Goal: Task Accomplishment & Management: Manage account settings

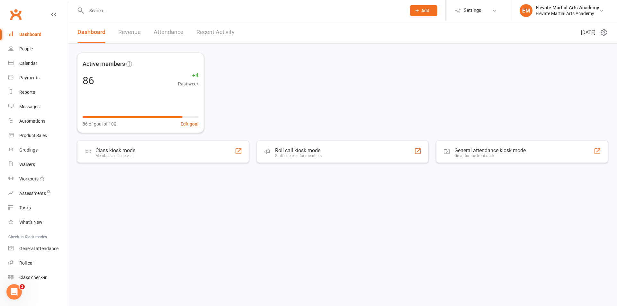
click at [205, 31] on link "Recent Activity" at bounding box center [215, 32] width 38 height 22
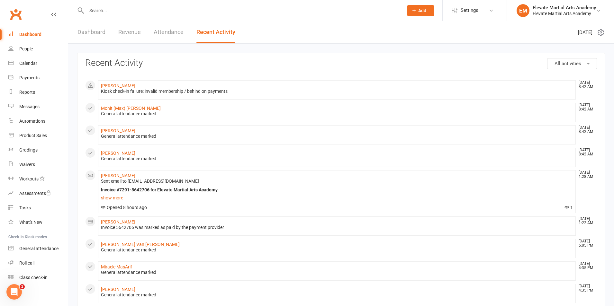
click at [105, 11] on input "text" at bounding box center [242, 10] width 314 height 9
type input "kent"
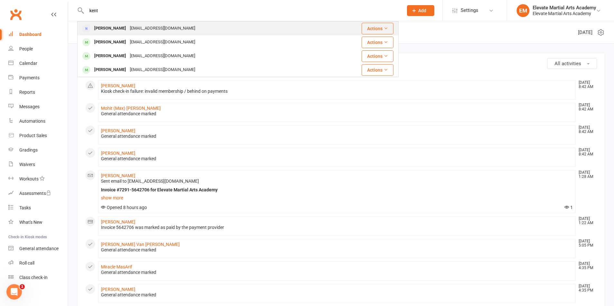
click at [108, 27] on div "Kent Boehm" at bounding box center [110, 28] width 36 height 9
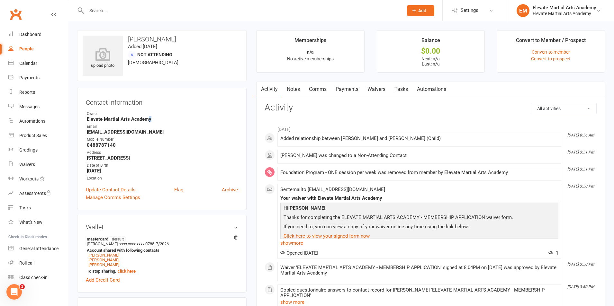
click at [149, 118] on strong "Elevate Martial Arts Academy" at bounding box center [162, 119] width 151 height 6
drag, startPoint x: 142, startPoint y: 131, endPoint x: 86, endPoint y: 133, distance: 56.3
click at [86, 133] on li "Email kentboehm@gmail.com" at bounding box center [162, 129] width 152 height 11
copy strong "kentboehm@gmail.com"
click at [32, 33] on div "Dashboard" at bounding box center [30, 34] width 22 height 5
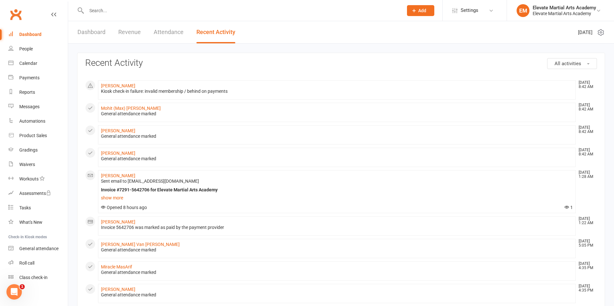
click at [90, 30] on link "Dashboard" at bounding box center [92, 32] width 28 height 22
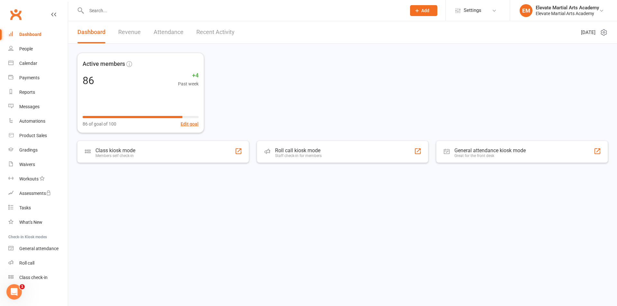
click at [228, 33] on link "Recent Activity" at bounding box center [215, 32] width 38 height 22
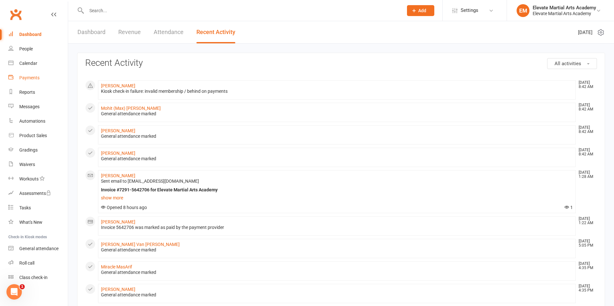
click at [32, 78] on div "Payments" at bounding box center [29, 77] width 20 height 5
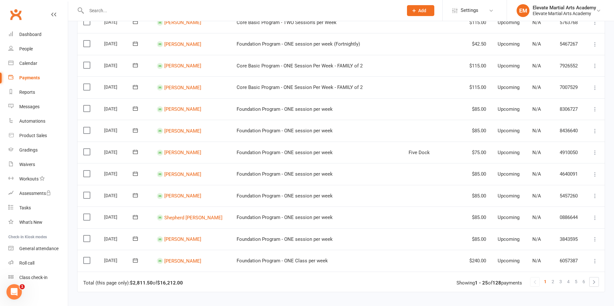
scroll to position [375, 0]
click at [554, 280] on span "2" at bounding box center [553, 280] width 3 height 9
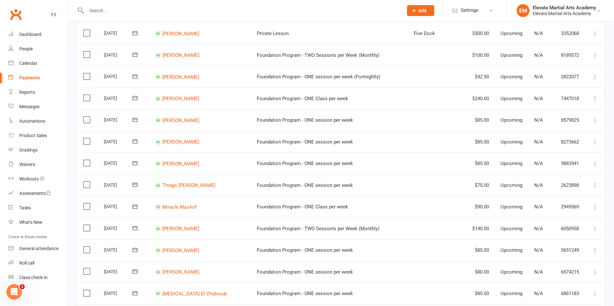
scroll to position [300, 0]
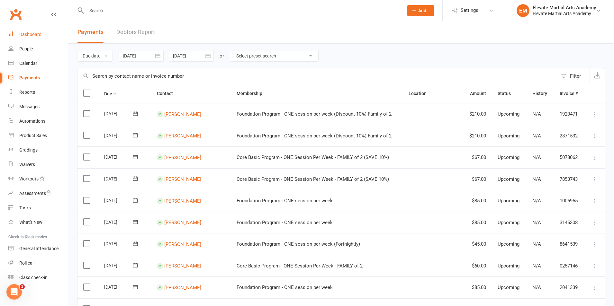
click at [36, 32] on div "Dashboard" at bounding box center [30, 34] width 22 height 5
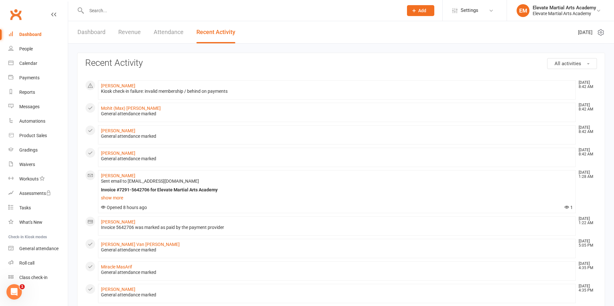
click at [91, 29] on link "Dashboard" at bounding box center [92, 32] width 28 height 22
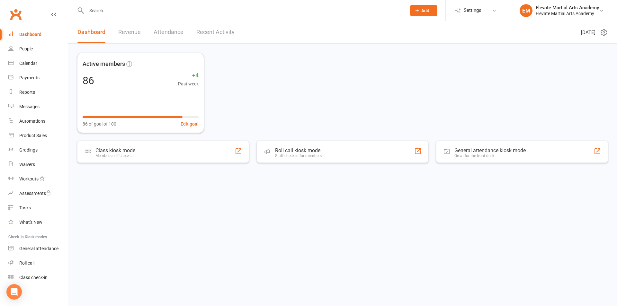
click at [207, 26] on link "Recent Activity" at bounding box center [215, 32] width 38 height 22
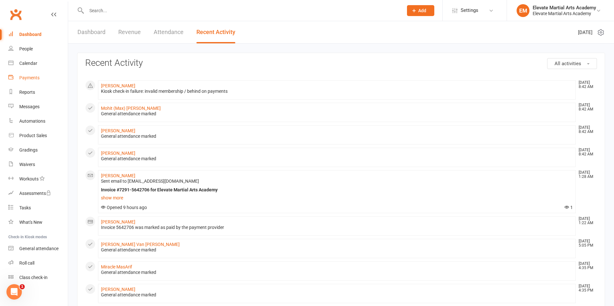
click at [33, 77] on div "Payments" at bounding box center [29, 77] width 20 height 5
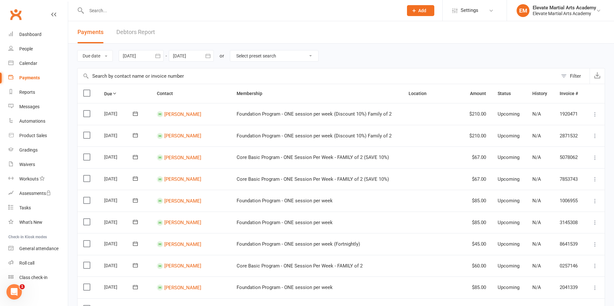
click at [160, 57] on icon "button" at bounding box center [158, 56] width 6 height 6
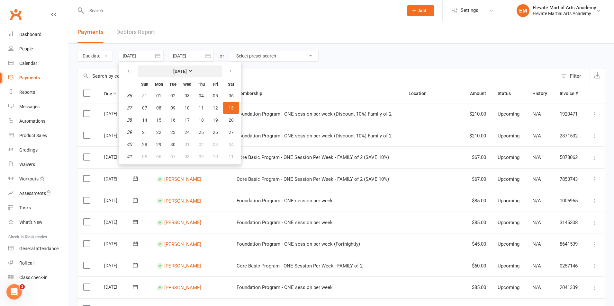
click at [198, 70] on button "September 2025" at bounding box center [180, 72] width 84 height 12
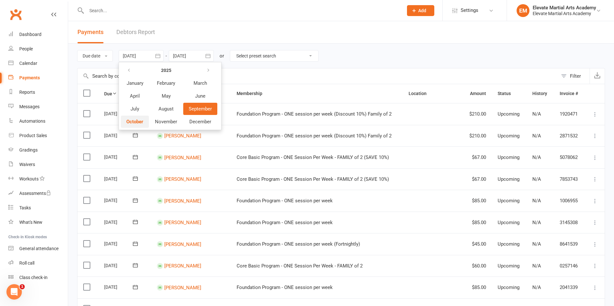
click at [141, 118] on button "October" at bounding box center [135, 122] width 28 height 12
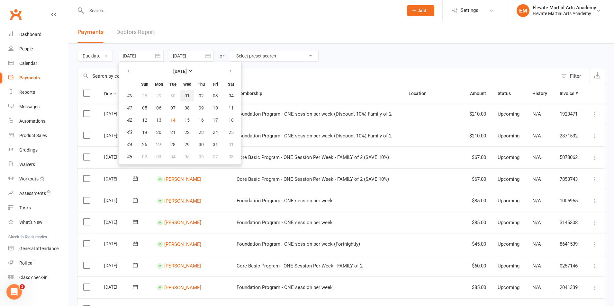
click at [186, 96] on span "01" at bounding box center [187, 95] width 5 height 5
type input "01 Oct 2025"
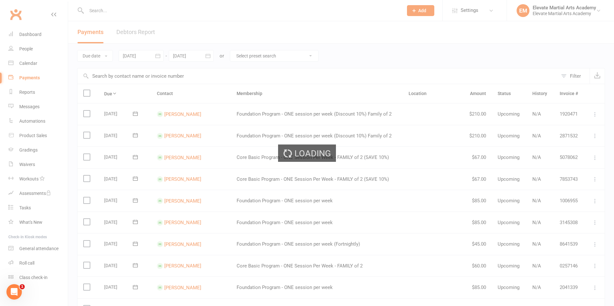
click at [209, 57] on icon "button" at bounding box center [208, 56] width 6 height 6
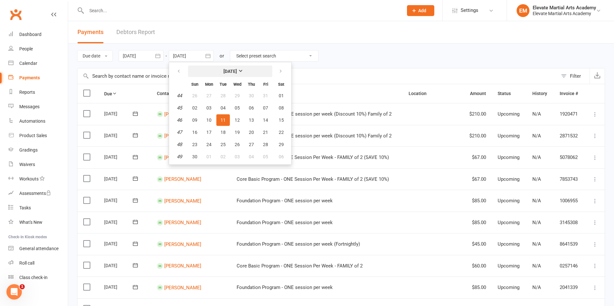
click at [247, 71] on button "November 2025" at bounding box center [230, 72] width 84 height 12
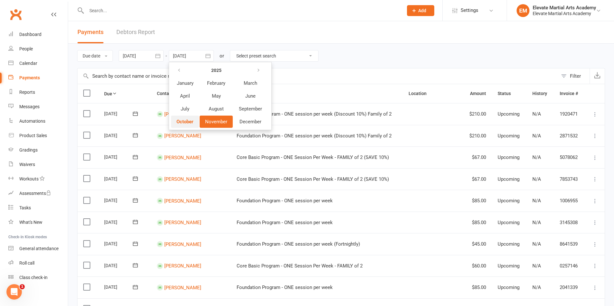
click at [190, 120] on span "October" at bounding box center [185, 122] width 17 height 6
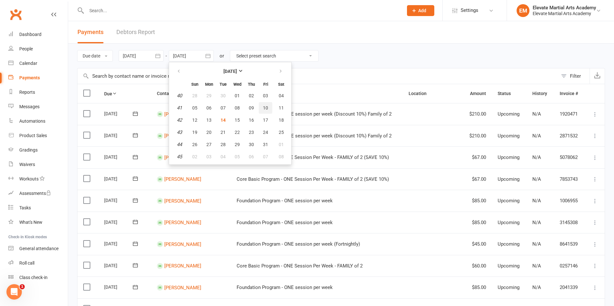
click at [265, 109] on span "10" at bounding box center [265, 107] width 5 height 5
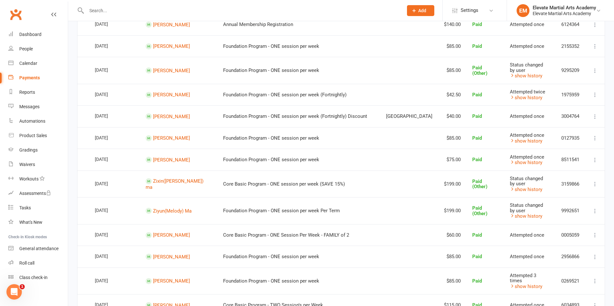
scroll to position [24, 0]
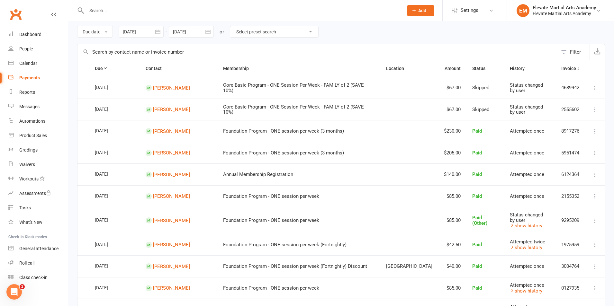
click at [211, 33] on icon "button" at bounding box center [208, 32] width 6 height 6
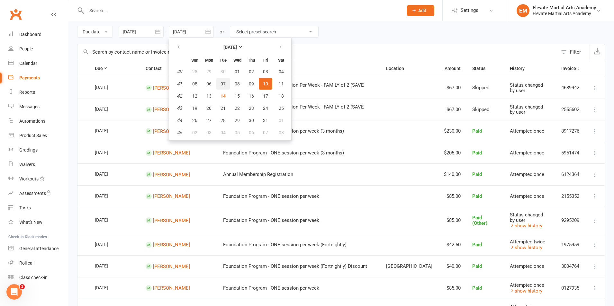
click at [224, 84] on span "07" at bounding box center [223, 83] width 5 height 5
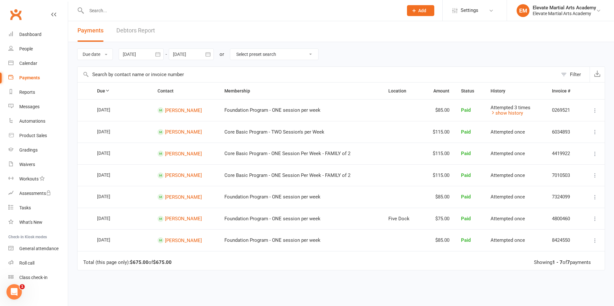
scroll to position [0, 0]
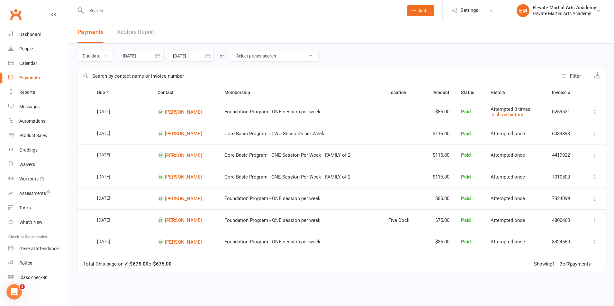
click at [210, 56] on icon "button" at bounding box center [208, 56] width 6 height 6
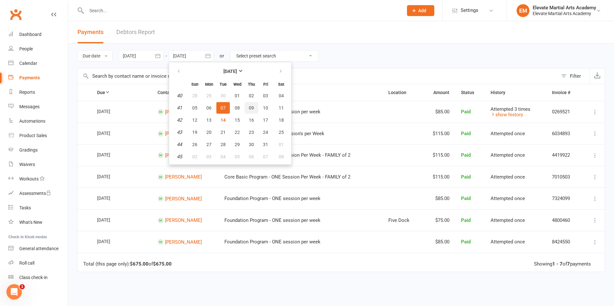
click at [250, 107] on span "09" at bounding box center [251, 107] width 5 height 5
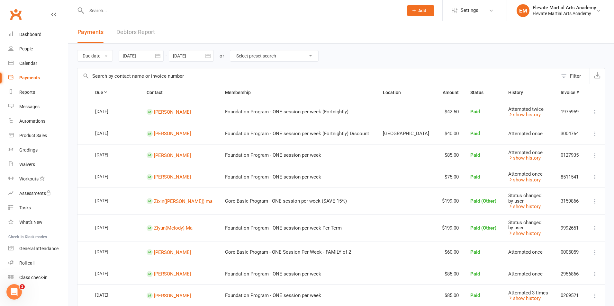
click at [207, 55] on icon "button" at bounding box center [208, 56] width 6 height 6
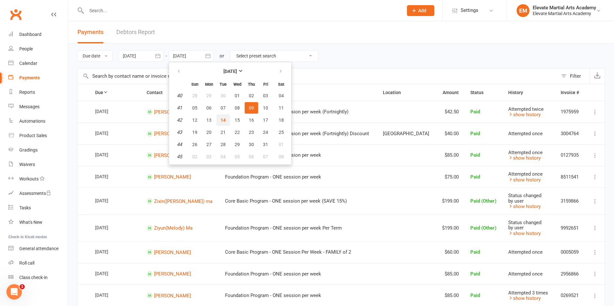
click at [222, 119] on span "14" at bounding box center [223, 120] width 5 height 5
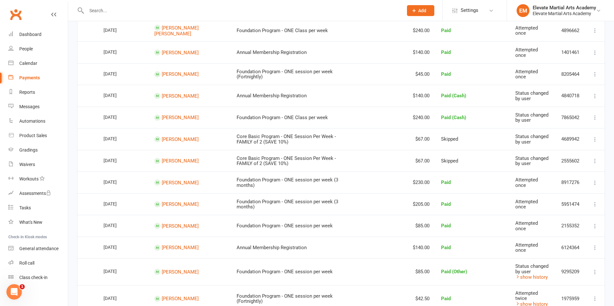
scroll to position [450, 0]
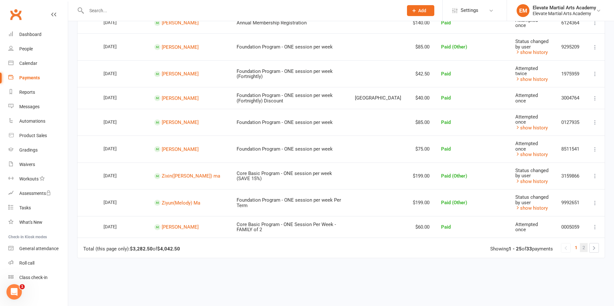
click at [583, 243] on span "2" at bounding box center [584, 247] width 3 height 9
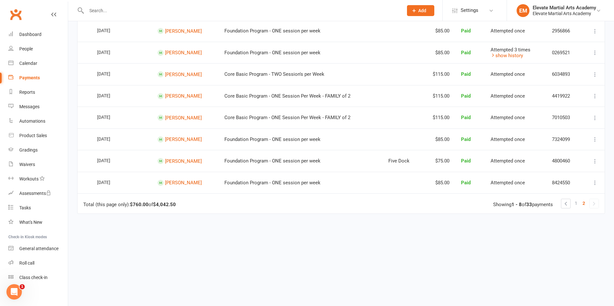
scroll to position [0, 0]
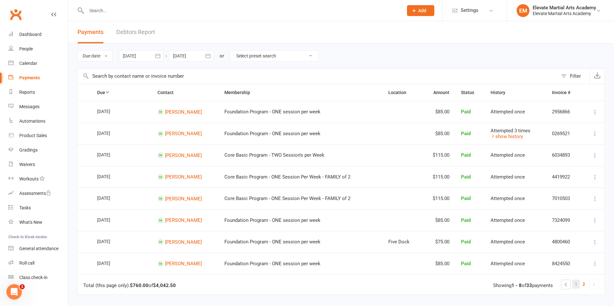
click at [577, 285] on span "1" at bounding box center [576, 284] width 3 height 9
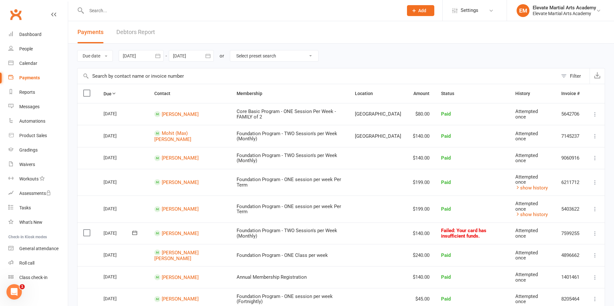
click at [208, 57] on icon "button" at bounding box center [208, 56] width 6 height 6
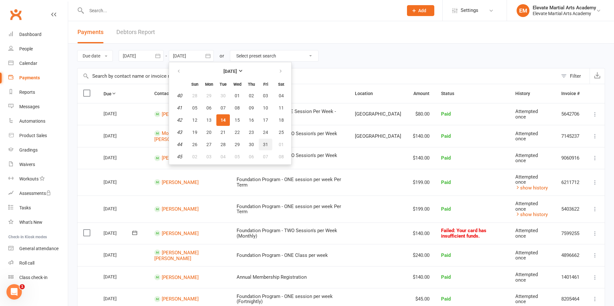
click at [264, 144] on span "31" at bounding box center [265, 144] width 5 height 5
type input "31 Oct 2025"
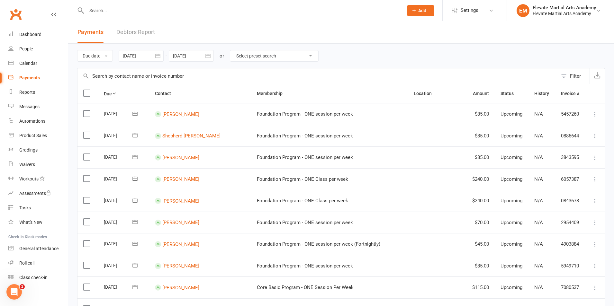
click at [155, 57] on button "button" at bounding box center [158, 56] width 12 height 12
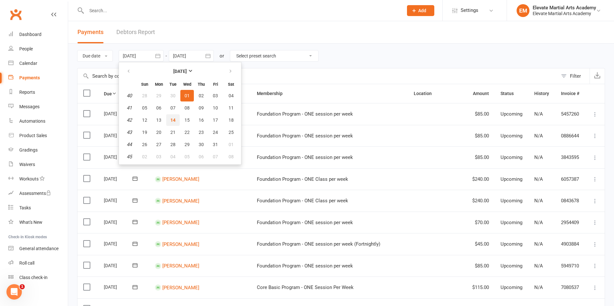
click at [175, 118] on span "14" at bounding box center [172, 120] width 5 height 5
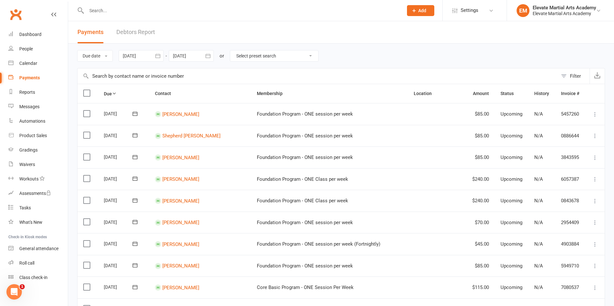
click at [207, 56] on icon "button" at bounding box center [207, 56] width 5 height 4
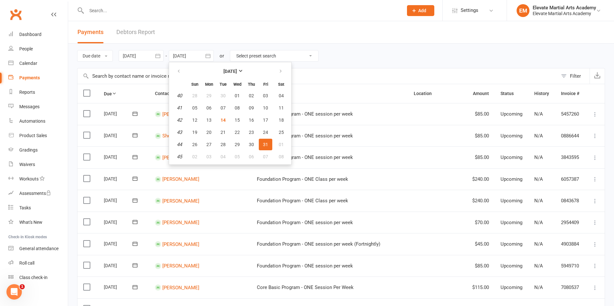
click at [158, 56] on icon "button" at bounding box center [158, 56] width 6 height 6
click at [153, 114] on td "06" at bounding box center [159, 108] width 14 height 12
click at [187, 38] on header "Payments Debtors Report" at bounding box center [341, 32] width 546 height 23
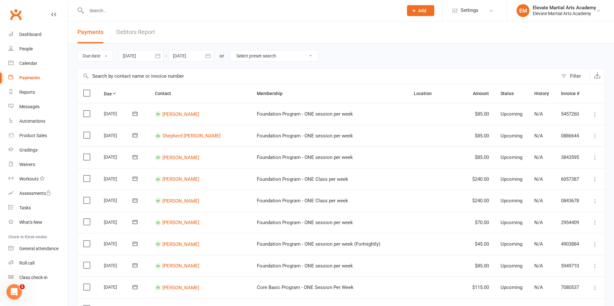
click at [161, 56] on icon "button" at bounding box center [158, 56] width 6 height 6
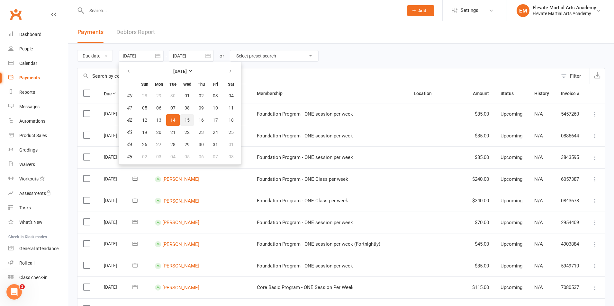
click at [188, 119] on span "15" at bounding box center [187, 120] width 5 height 5
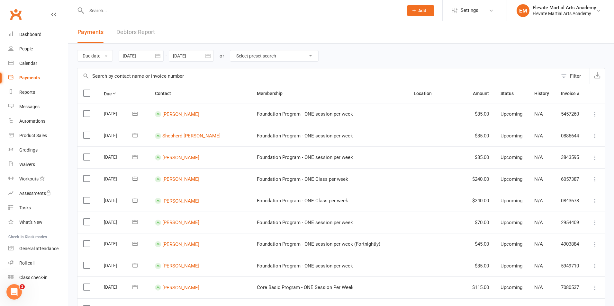
click at [209, 56] on icon "button" at bounding box center [207, 56] width 5 height 4
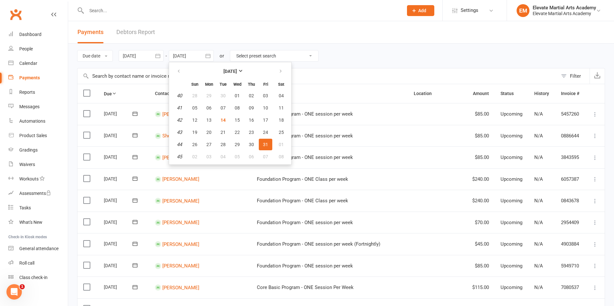
click at [211, 33] on header "Payments Debtors Report" at bounding box center [341, 32] width 546 height 23
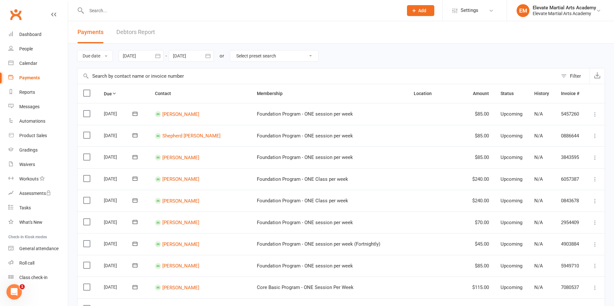
click at [207, 57] on icon "button" at bounding box center [208, 56] width 6 height 6
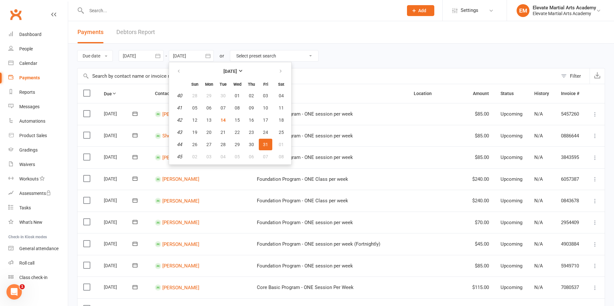
click at [266, 144] on span "31" at bounding box center [265, 144] width 5 height 5
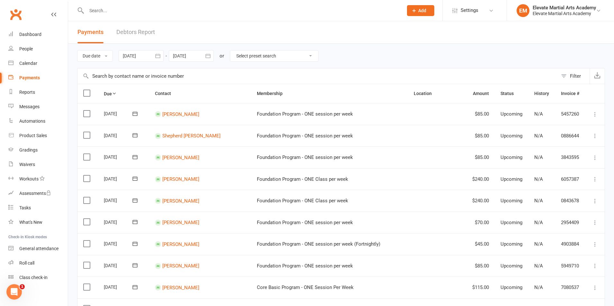
click at [160, 54] on icon "button" at bounding box center [157, 56] width 5 height 4
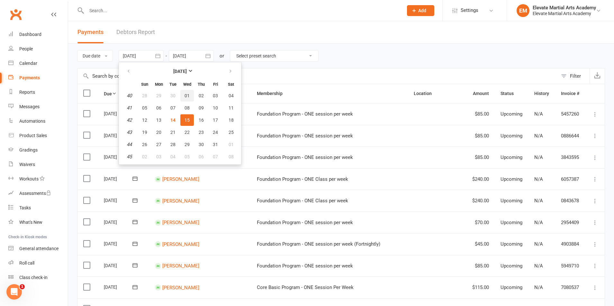
click at [187, 95] on span "01" at bounding box center [187, 95] width 5 height 5
type input "01 Oct 2025"
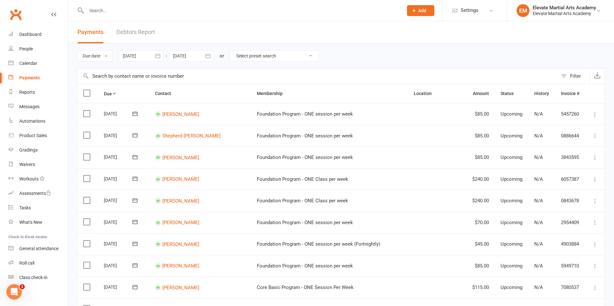
click at [208, 56] on icon "button" at bounding box center [207, 56] width 5 height 4
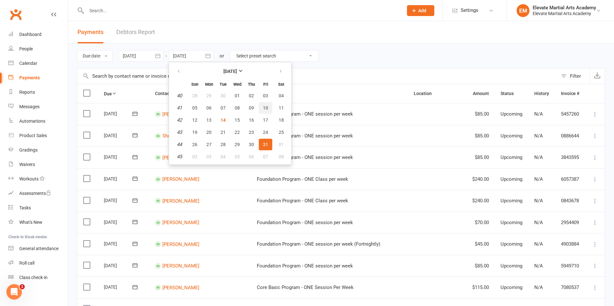
click at [264, 108] on span "10" at bounding box center [265, 107] width 5 height 5
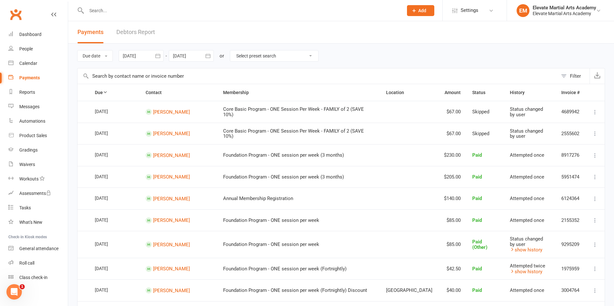
click at [209, 56] on icon "button" at bounding box center [208, 56] width 6 height 6
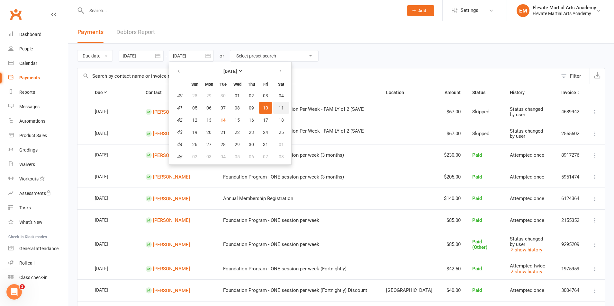
click at [280, 107] on span "11" at bounding box center [281, 107] width 5 height 5
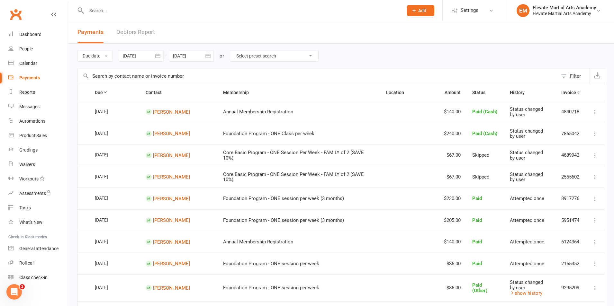
click at [206, 54] on icon "button" at bounding box center [208, 56] width 6 height 6
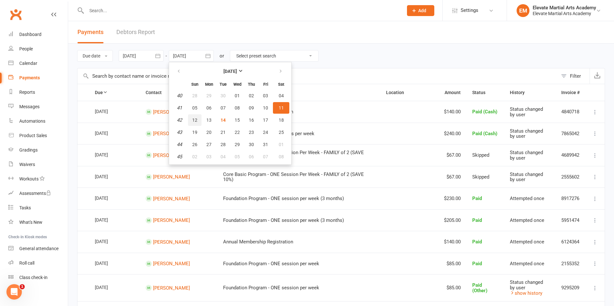
click at [196, 119] on span "12" at bounding box center [194, 120] width 5 height 5
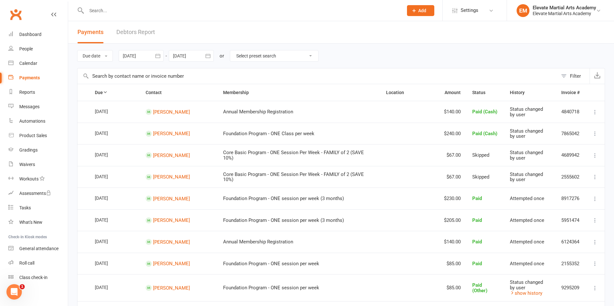
click at [210, 57] on icon "button" at bounding box center [208, 56] width 6 height 6
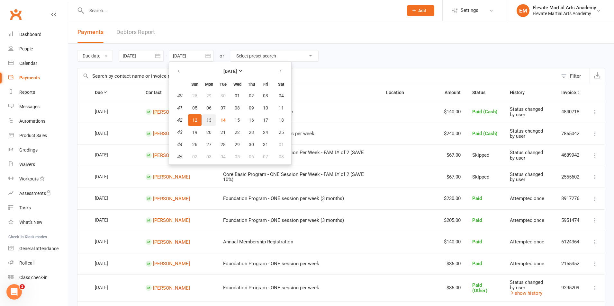
click at [210, 121] on span "13" at bounding box center [208, 120] width 5 height 5
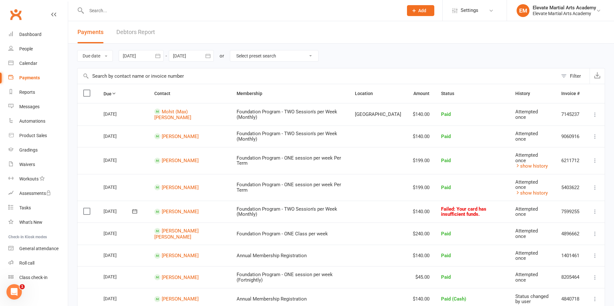
click at [210, 56] on icon "button" at bounding box center [208, 56] width 6 height 6
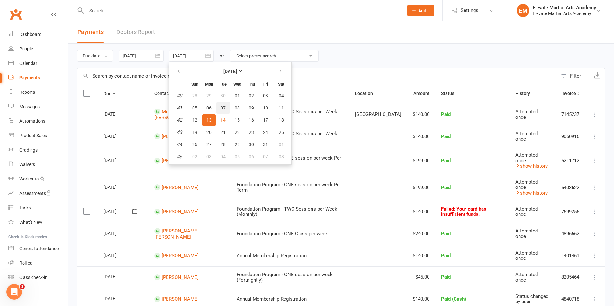
click at [223, 107] on span "07" at bounding box center [223, 107] width 5 height 5
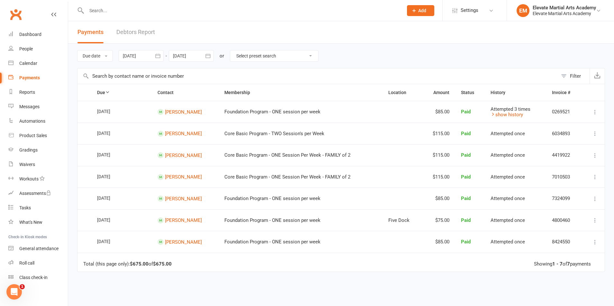
click at [207, 55] on icon "button" at bounding box center [208, 56] width 6 height 6
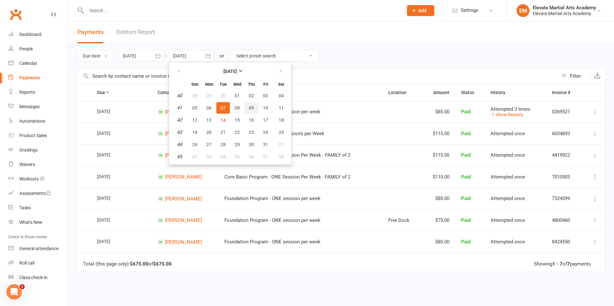
click at [253, 109] on span "09" at bounding box center [251, 107] width 5 height 5
type input "[DATE]"
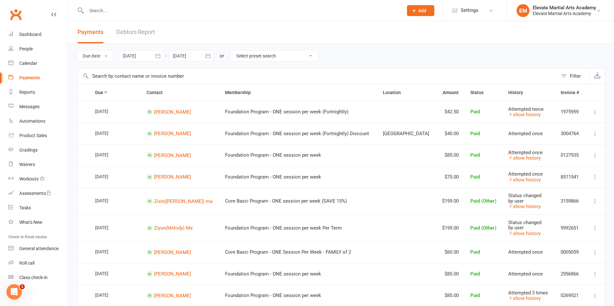
click at [163, 56] on button "button" at bounding box center [158, 56] width 12 height 12
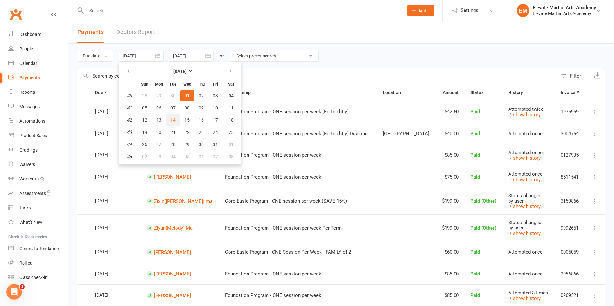
click at [174, 119] on span "14" at bounding box center [172, 120] width 5 height 5
type input "[DATE]"
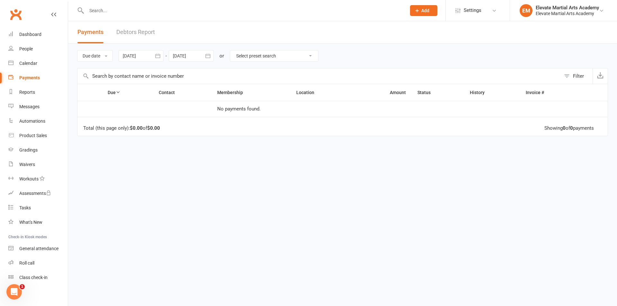
click at [208, 57] on icon "button" at bounding box center [208, 56] width 6 height 6
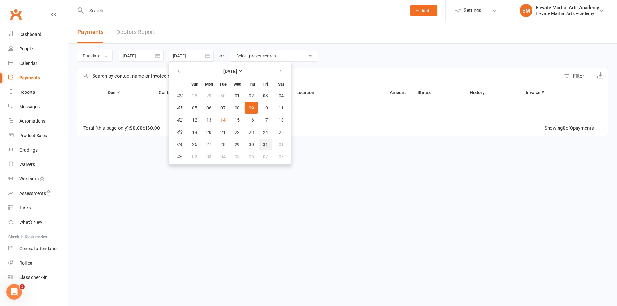
click at [266, 145] on span "31" at bounding box center [265, 144] width 5 height 5
type input "31 Oct 2025"
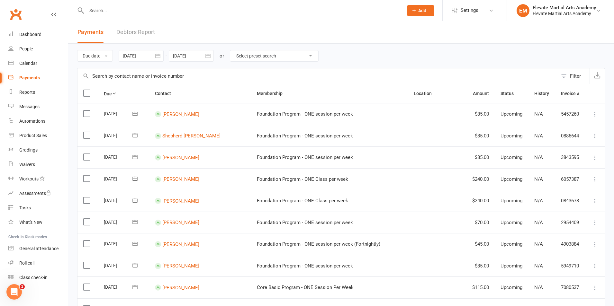
click at [157, 55] on icon "button" at bounding box center [158, 56] width 6 height 6
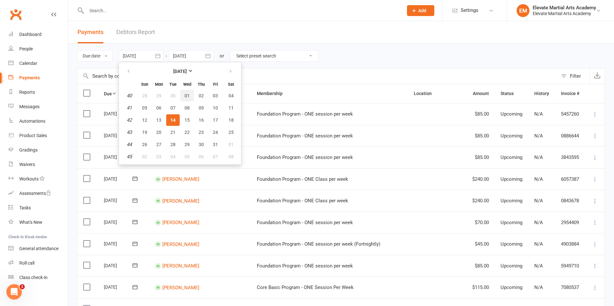
click at [189, 95] on span "01" at bounding box center [187, 95] width 5 height 5
type input "01 Oct 2025"
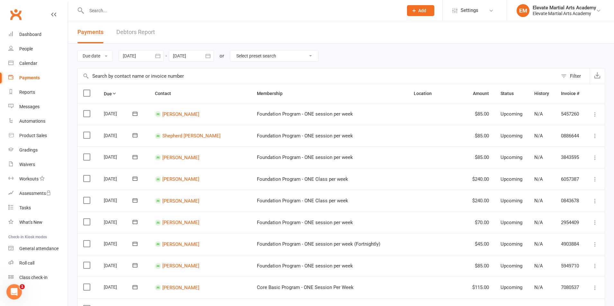
click at [211, 56] on icon "button" at bounding box center [208, 56] width 6 height 6
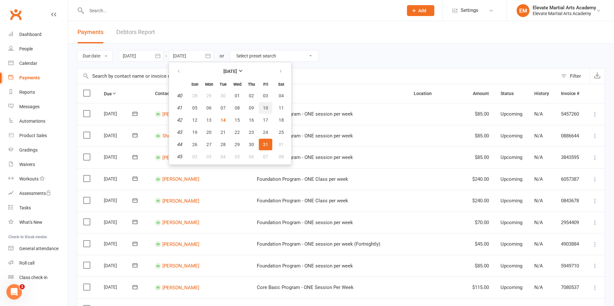
click at [267, 106] on span "10" at bounding box center [265, 107] width 5 height 5
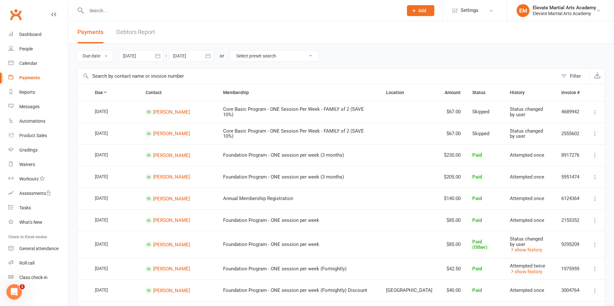
click at [207, 55] on icon "button" at bounding box center [207, 56] width 5 height 4
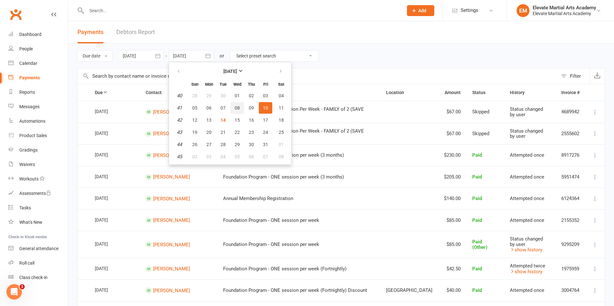
click at [238, 106] on span "08" at bounding box center [237, 107] width 5 height 5
type input "08 Oct 2025"
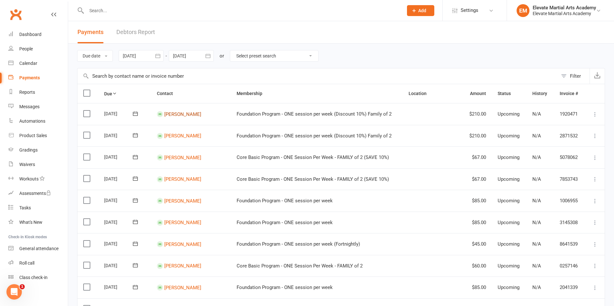
click at [180, 113] on link "Elana Macri" at bounding box center [182, 114] width 37 height 6
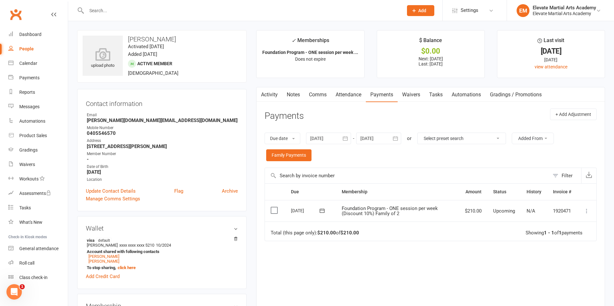
click at [348, 140] on icon "button" at bounding box center [345, 138] width 6 height 6
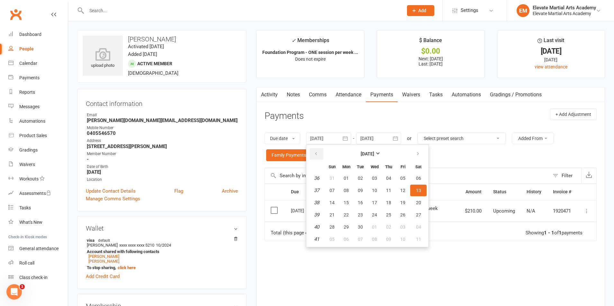
click at [318, 153] on icon "button" at bounding box center [316, 153] width 5 height 5
click at [363, 176] on span "01" at bounding box center [360, 178] width 5 height 5
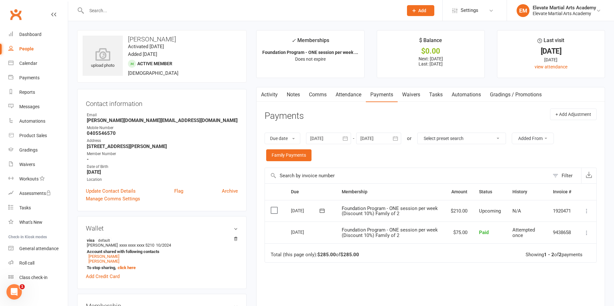
click at [346, 140] on icon "button" at bounding box center [345, 138] width 6 height 6
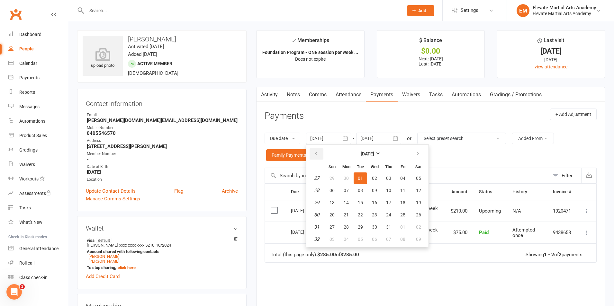
click at [318, 152] on icon "button" at bounding box center [316, 153] width 5 height 5
click at [390, 179] on span "01" at bounding box center [388, 178] width 5 height 5
type input "01 May 2025"
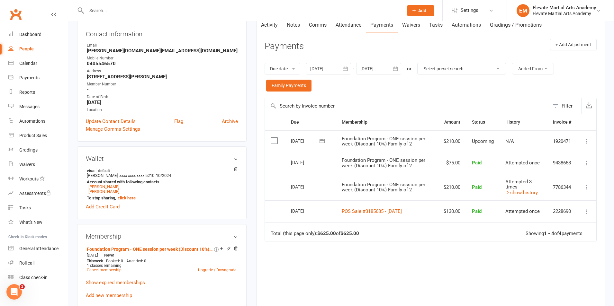
scroll to position [75, 0]
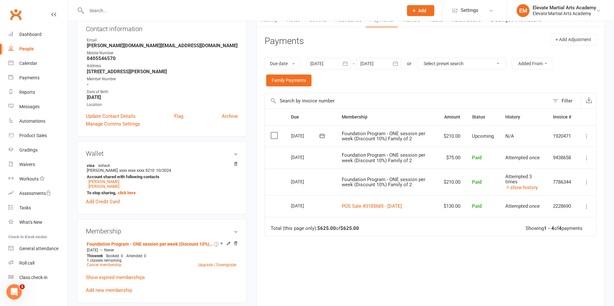
drag, startPoint x: 295, startPoint y: 181, endPoint x: 319, endPoint y: 183, distance: 23.6
click at [319, 183] on td "12 Jun 2025" at bounding box center [310, 182] width 51 height 27
copy div "12 Jun 2025"
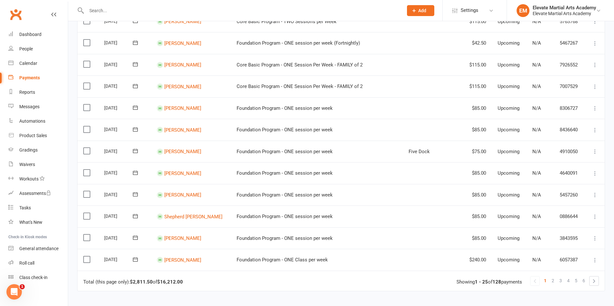
scroll to position [375, 0]
click at [552, 279] on span "2" at bounding box center [553, 280] width 3 height 9
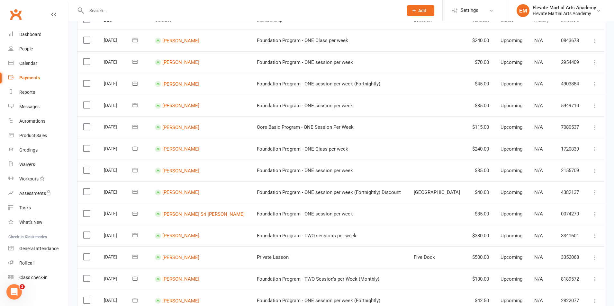
scroll to position [75, 0]
click at [190, 256] on link "Raymond Rachid" at bounding box center [180, 256] width 37 height 6
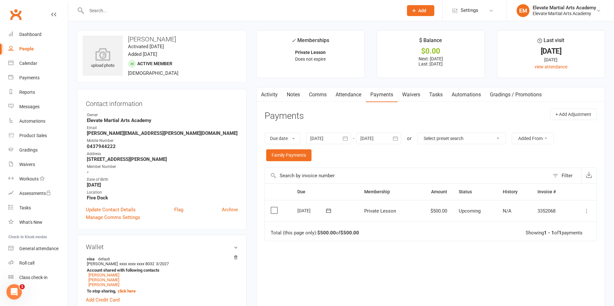
click at [345, 95] on link "Attendance" at bounding box center [348, 94] width 35 height 15
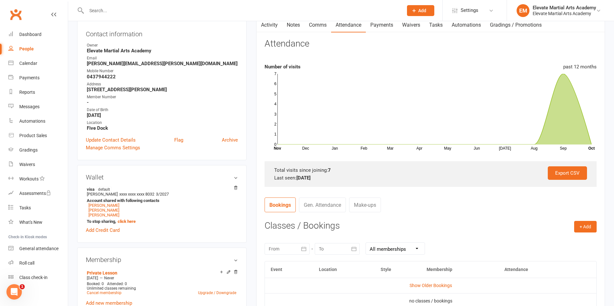
scroll to position [75, 0]
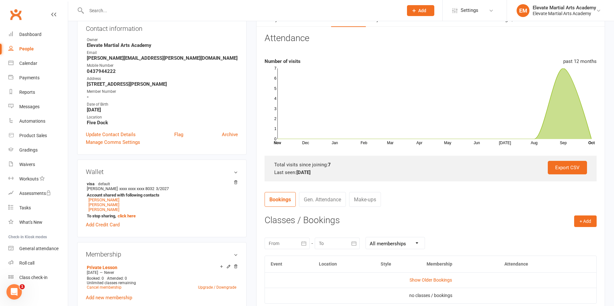
click at [318, 200] on link "Gen. Attendance" at bounding box center [322, 199] width 47 height 15
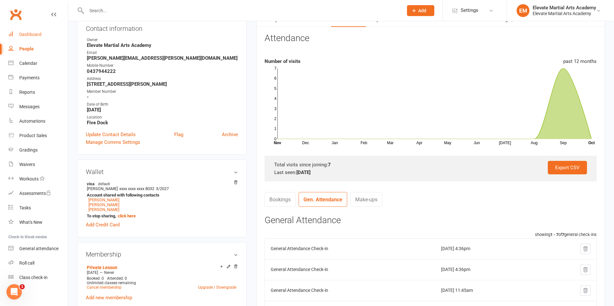
click at [24, 33] on div "Dashboard" at bounding box center [30, 34] width 22 height 5
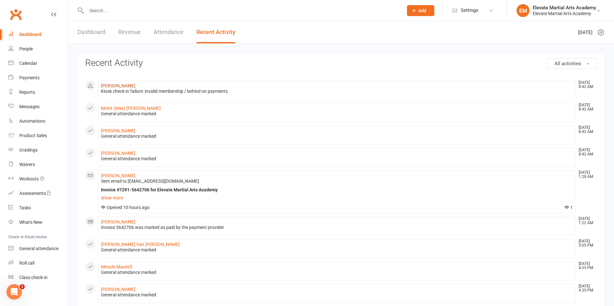
click at [115, 86] on link "[PERSON_NAME]" at bounding box center [118, 85] width 34 height 5
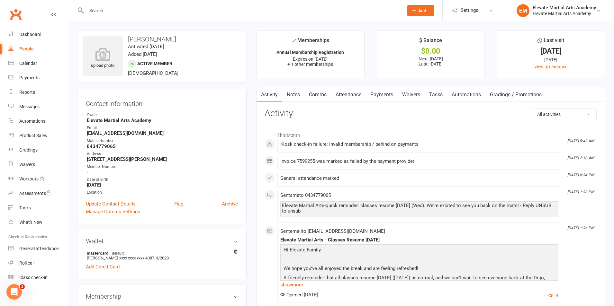
click at [389, 94] on link "Payments" at bounding box center [382, 94] width 32 height 15
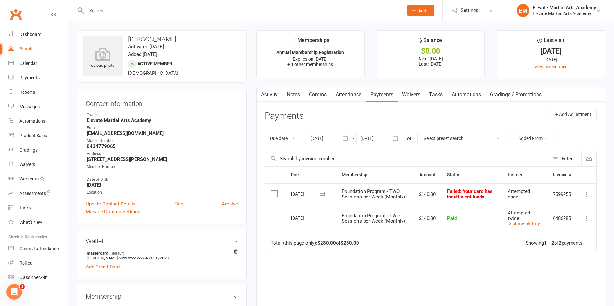
click at [323, 195] on icon at bounding box center [322, 194] width 6 height 6
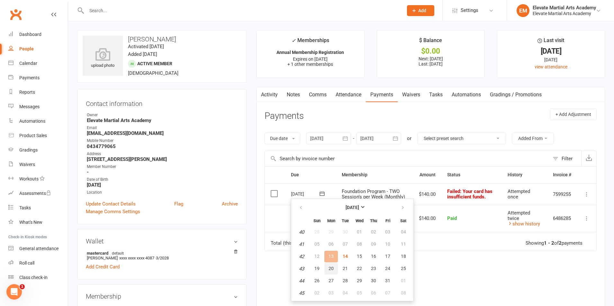
click at [332, 269] on span "20" at bounding box center [331, 268] width 5 height 5
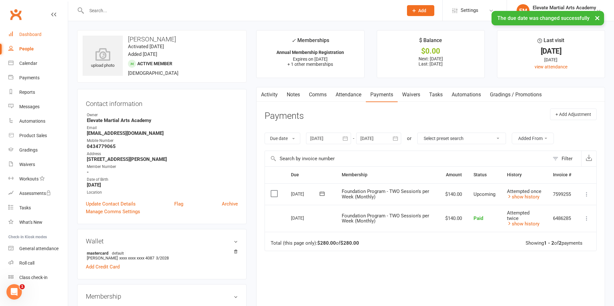
click at [22, 28] on link "Dashboard" at bounding box center [37, 34] width 59 height 14
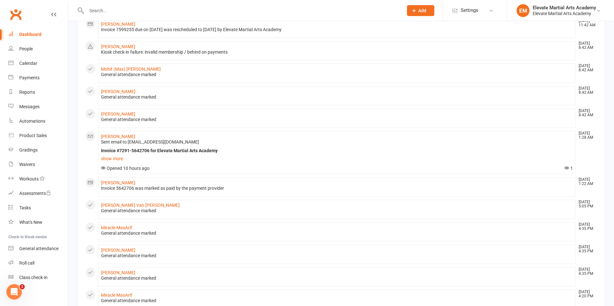
scroll to position [225, 0]
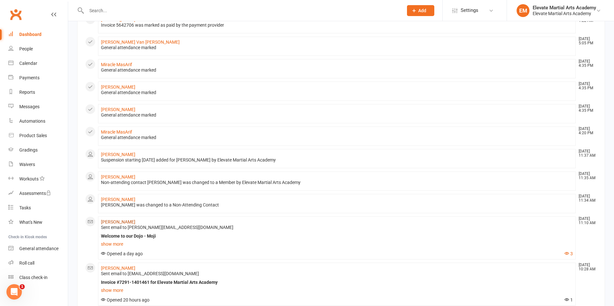
click at [116, 220] on link "[PERSON_NAME]" at bounding box center [118, 222] width 34 height 5
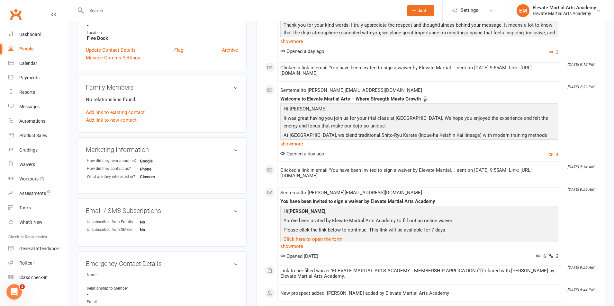
scroll to position [150, 0]
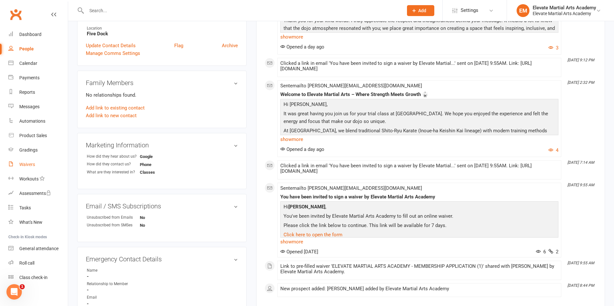
click at [27, 162] on div "Waivers" at bounding box center [27, 164] width 16 height 5
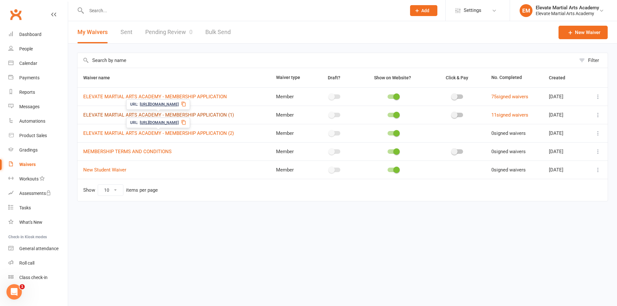
click at [181, 112] on link "ELEVATE MARTIAL ARTS ACADEMY - MEMBERSHIP APPLICATION (1)" at bounding box center [158, 115] width 151 height 6
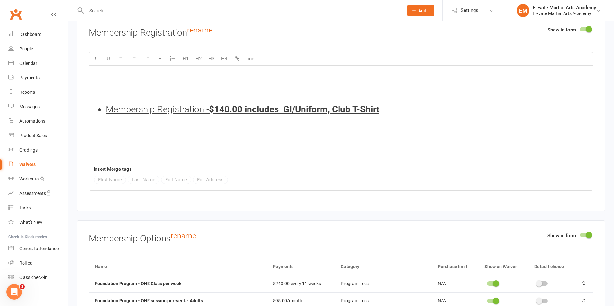
scroll to position [1801, 0]
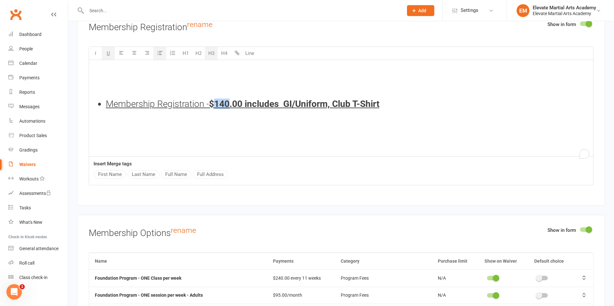
drag, startPoint x: 218, startPoint y: 109, endPoint x: 231, endPoint y: 106, distance: 12.9
click at [231, 106] on span "$140.00 includes GI/Uniform, Club T-Shirt" at bounding box center [294, 104] width 170 height 11
drag, startPoint x: 287, startPoint y: 107, endPoint x: 326, endPoint y: 107, distance: 38.6
click at [326, 107] on span "$50.00 includes GI/Uniform, Club T-Shirt" at bounding box center [291, 104] width 165 height 11
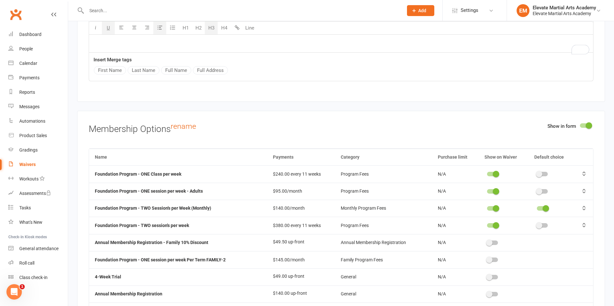
scroll to position [1951, 0]
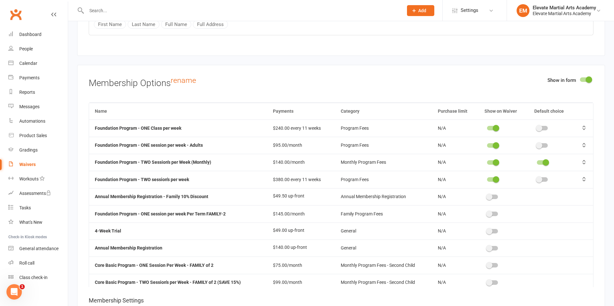
click at [494, 132] on span at bounding box center [496, 128] width 6 height 6
click at [487, 127] on input "checkbox" at bounding box center [487, 127] width 0 height 0
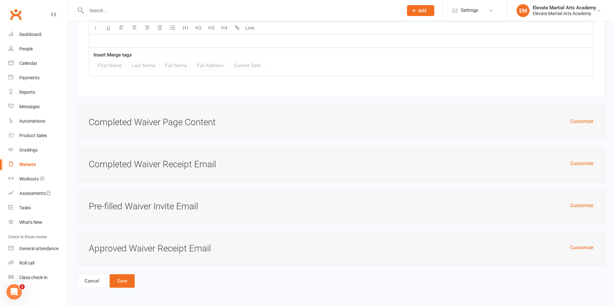
scroll to position [2717, 0]
click at [117, 281] on button "Save" at bounding box center [122, 282] width 25 height 14
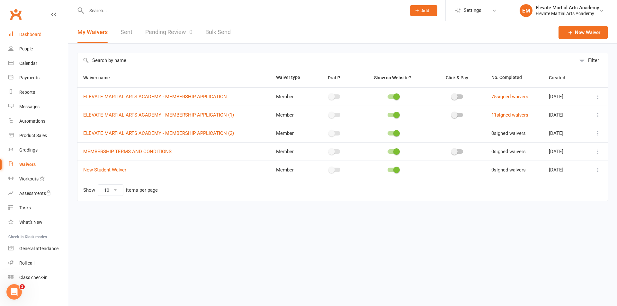
click at [32, 31] on link "Dashboard" at bounding box center [37, 34] width 59 height 14
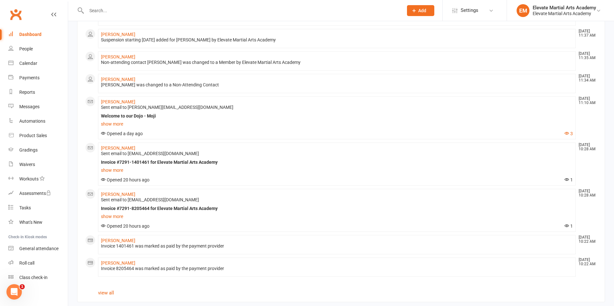
scroll to position [351, 0]
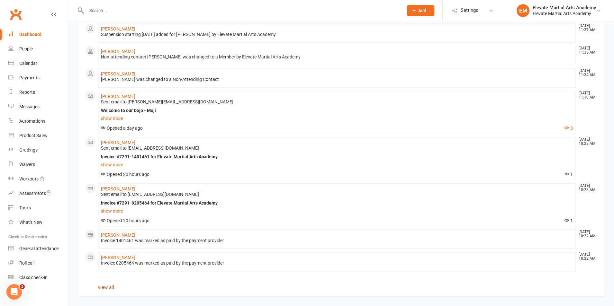
click at [109, 285] on link "view all" at bounding box center [106, 288] width 16 height 6
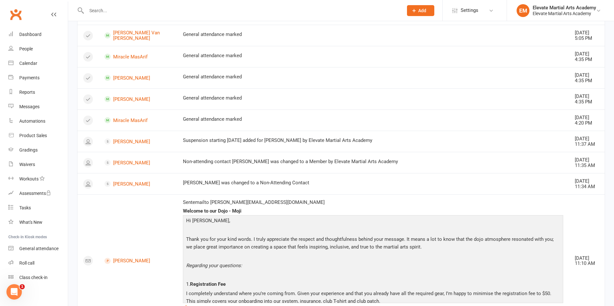
scroll to position [375, 0]
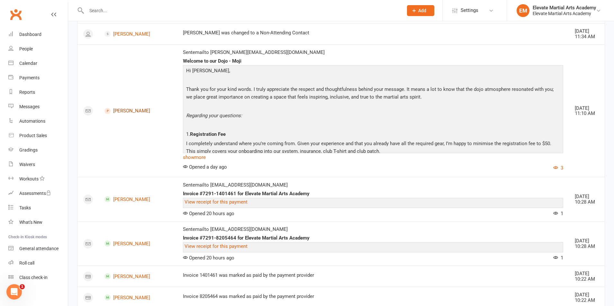
click at [132, 110] on link "[PERSON_NAME]" at bounding box center [138, 111] width 67 height 6
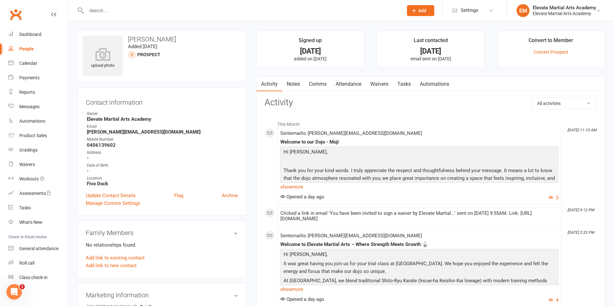
click at [381, 83] on link "Waivers" at bounding box center [379, 84] width 27 height 15
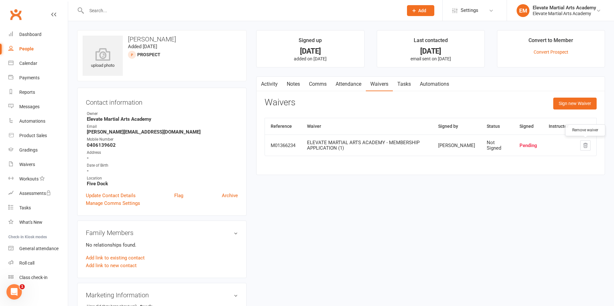
click at [585, 146] on icon "button" at bounding box center [586, 145] width 4 height 5
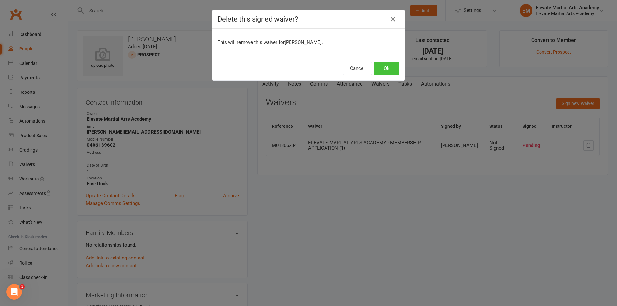
click at [391, 68] on button "Ok" at bounding box center [387, 69] width 26 height 14
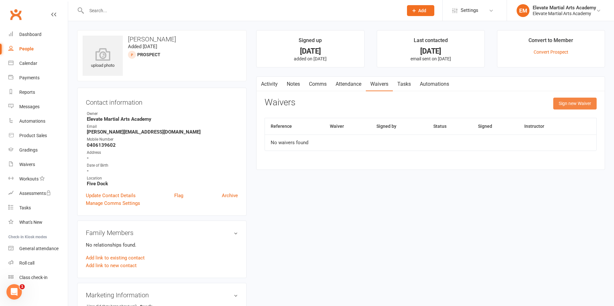
click at [564, 104] on button "Sign new Waiver" at bounding box center [574, 104] width 43 height 12
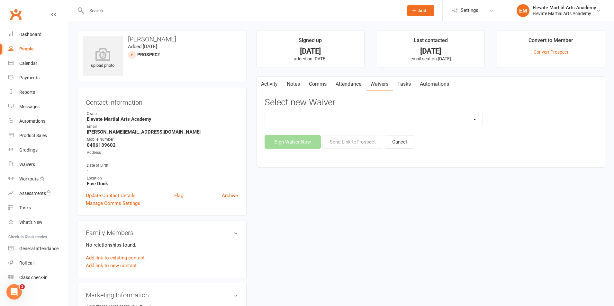
click at [405, 117] on select "ELEVATE MARTIAL ARTS ACADEMY - MEMBERSHIP APPLICATION ELEVATE MARTIAL ARTS ACAD…" at bounding box center [373, 119] width 217 height 13
select select "9444"
click at [265, 113] on select "ELEVATE MARTIAL ARTS ACADEMY - MEMBERSHIP APPLICATION ELEVATE MARTIAL ARTS ACAD…" at bounding box center [373, 119] width 217 height 13
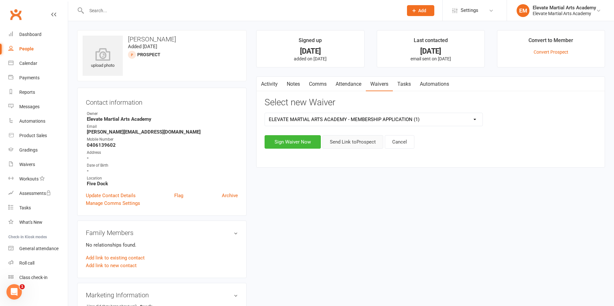
click at [361, 143] on button "Send Link to Prospect" at bounding box center [353, 142] width 61 height 14
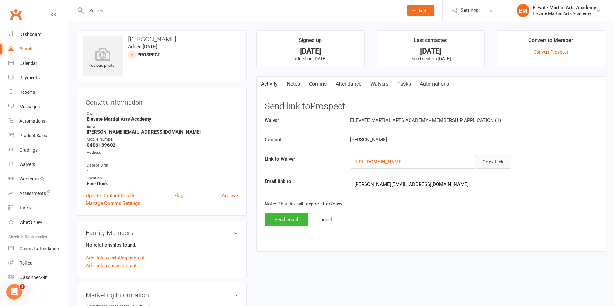
click at [501, 162] on button "Copy Link" at bounding box center [493, 162] width 36 height 14
click at [28, 163] on div "Waivers" at bounding box center [27, 164] width 16 height 5
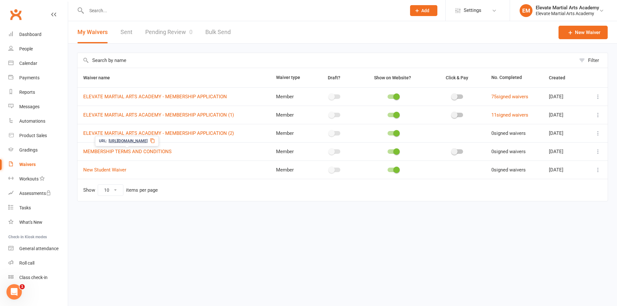
click at [179, 111] on span "ELEVATE MARTIAL ARTS ACADEMY - MEMBERSHIP APPLICATION (1)" at bounding box center [158, 115] width 151 height 12
click at [210, 115] on link "ELEVATE MARTIAL ARTS ACADEMY - MEMBERSHIP APPLICATION (1)" at bounding box center [158, 115] width 151 height 6
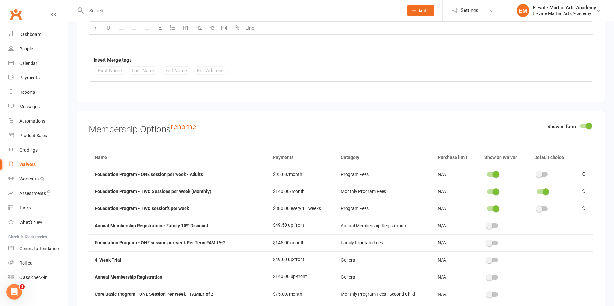
scroll to position [1951, 0]
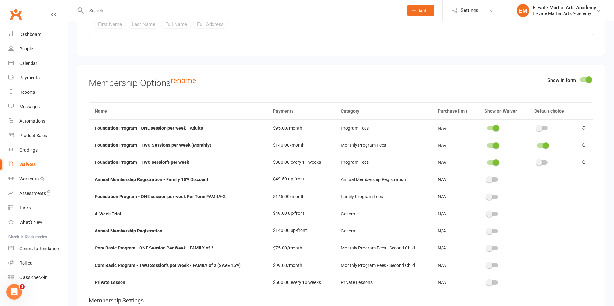
click at [494, 132] on span at bounding box center [496, 128] width 6 height 6
click at [487, 127] on input "checkbox" at bounding box center [487, 127] width 0 height 0
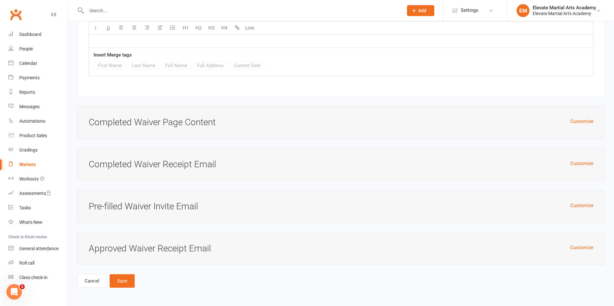
scroll to position [2717, 0]
click at [120, 282] on button "Save" at bounding box center [122, 282] width 25 height 14
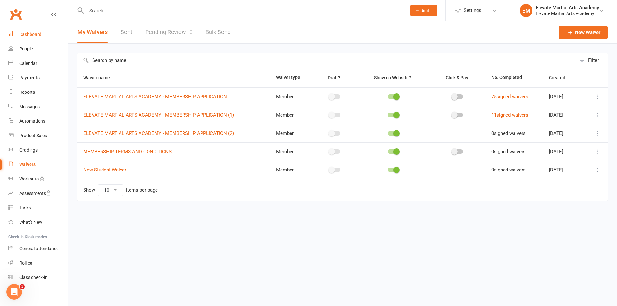
click at [25, 31] on link "Dashboard" at bounding box center [37, 34] width 59 height 14
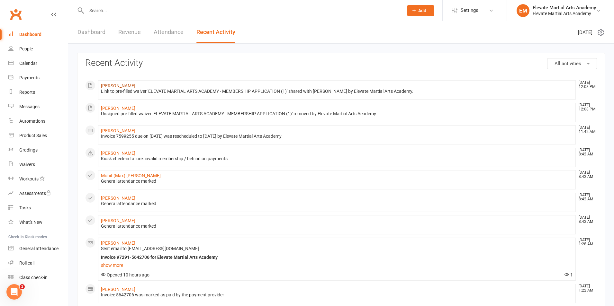
click at [112, 86] on link "[PERSON_NAME]" at bounding box center [118, 85] width 34 height 5
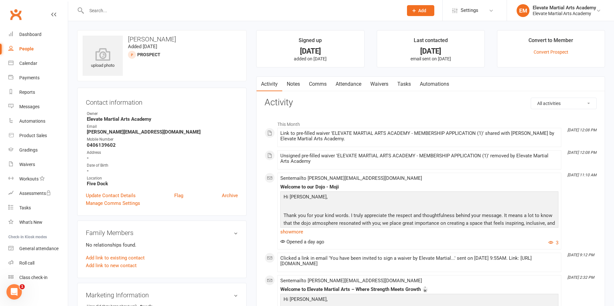
click at [380, 84] on link "Waivers" at bounding box center [379, 84] width 27 height 15
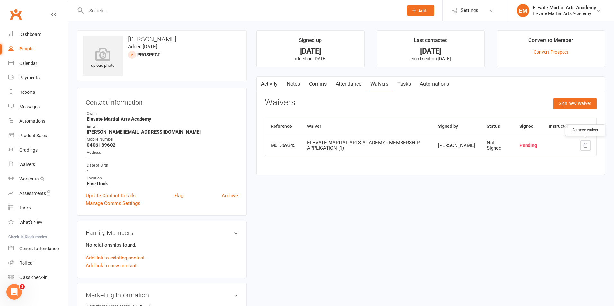
click at [584, 144] on icon "button" at bounding box center [586, 146] width 6 height 6
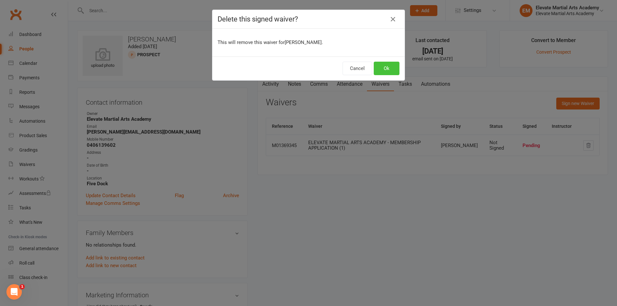
click at [385, 69] on button "Ok" at bounding box center [387, 69] width 26 height 14
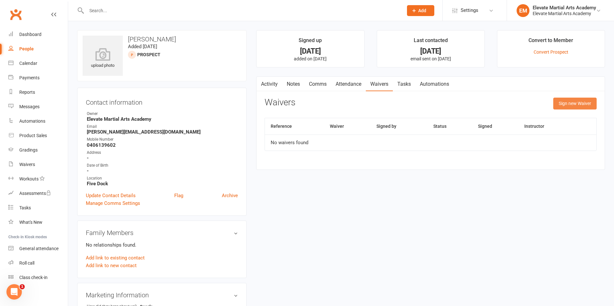
click at [567, 103] on button "Sign new Waiver" at bounding box center [574, 104] width 43 height 12
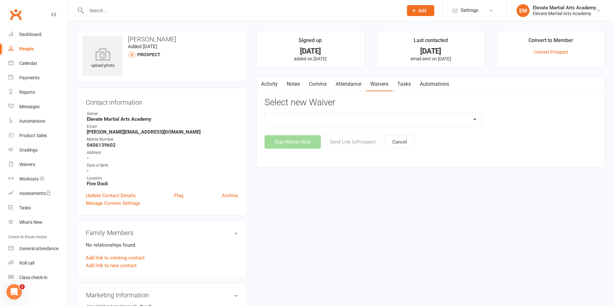
click at [405, 118] on select "ELEVATE MARTIAL ARTS ACADEMY - MEMBERSHIP APPLICATION ELEVATE MARTIAL ARTS ACAD…" at bounding box center [373, 119] width 217 height 13
select select "9444"
click at [265, 113] on select "ELEVATE MARTIAL ARTS ACADEMY - MEMBERSHIP APPLICATION ELEVATE MARTIAL ARTS ACAD…" at bounding box center [373, 119] width 217 height 13
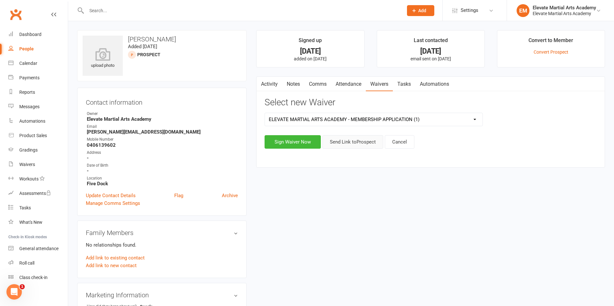
click at [356, 143] on button "Send Link to Prospect" at bounding box center [353, 142] width 61 height 14
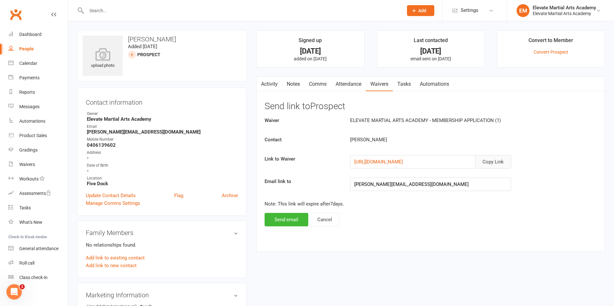
click at [493, 162] on button "Copy Link" at bounding box center [493, 162] width 36 height 14
click at [287, 219] on button "Send email" at bounding box center [287, 220] width 44 height 14
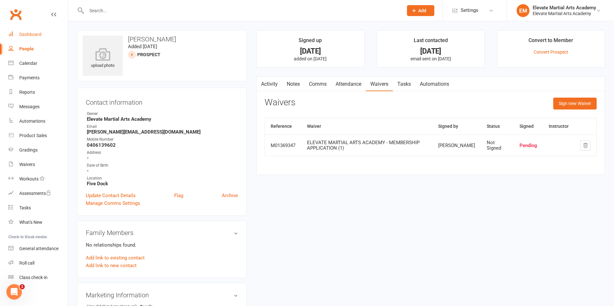
click at [33, 30] on link "Dashboard" at bounding box center [37, 34] width 59 height 14
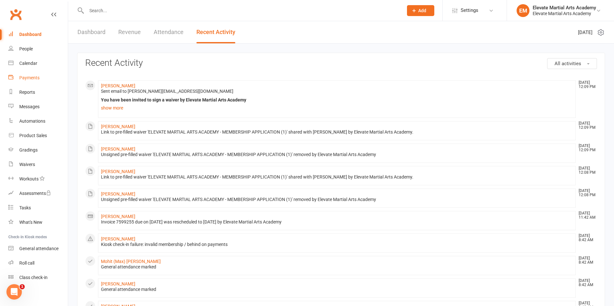
click at [35, 75] on div "Payments" at bounding box center [29, 77] width 20 height 5
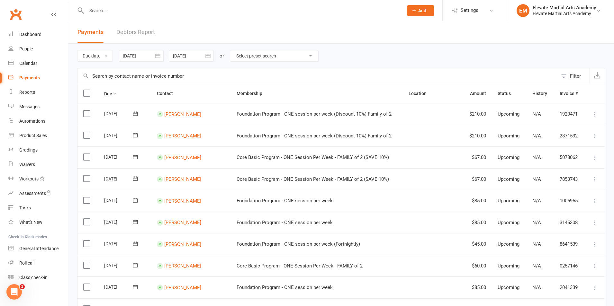
scroll to position [450, 0]
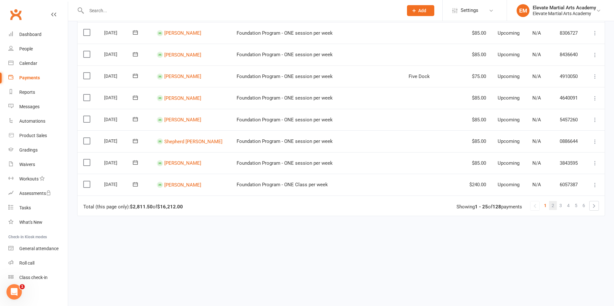
click at [552, 206] on link "2" at bounding box center [553, 205] width 8 height 9
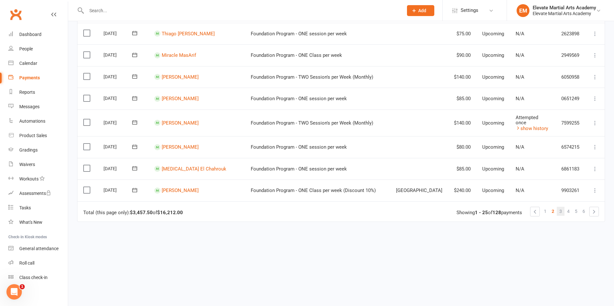
click at [560, 207] on span "3" at bounding box center [561, 211] width 3 height 9
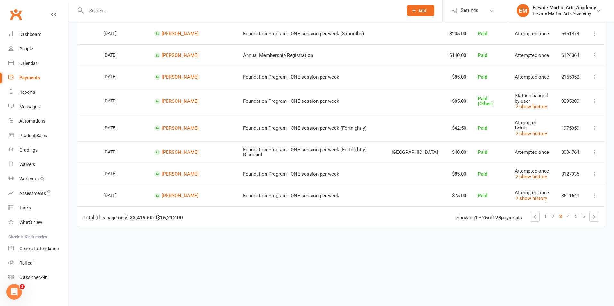
scroll to position [0, 0]
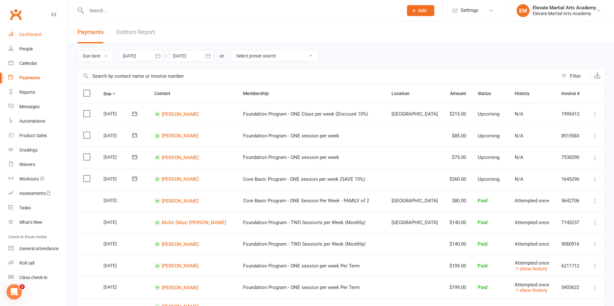
click at [30, 33] on div "Dashboard" at bounding box center [30, 34] width 22 height 5
